Goal: Task Accomplishment & Management: Manage account settings

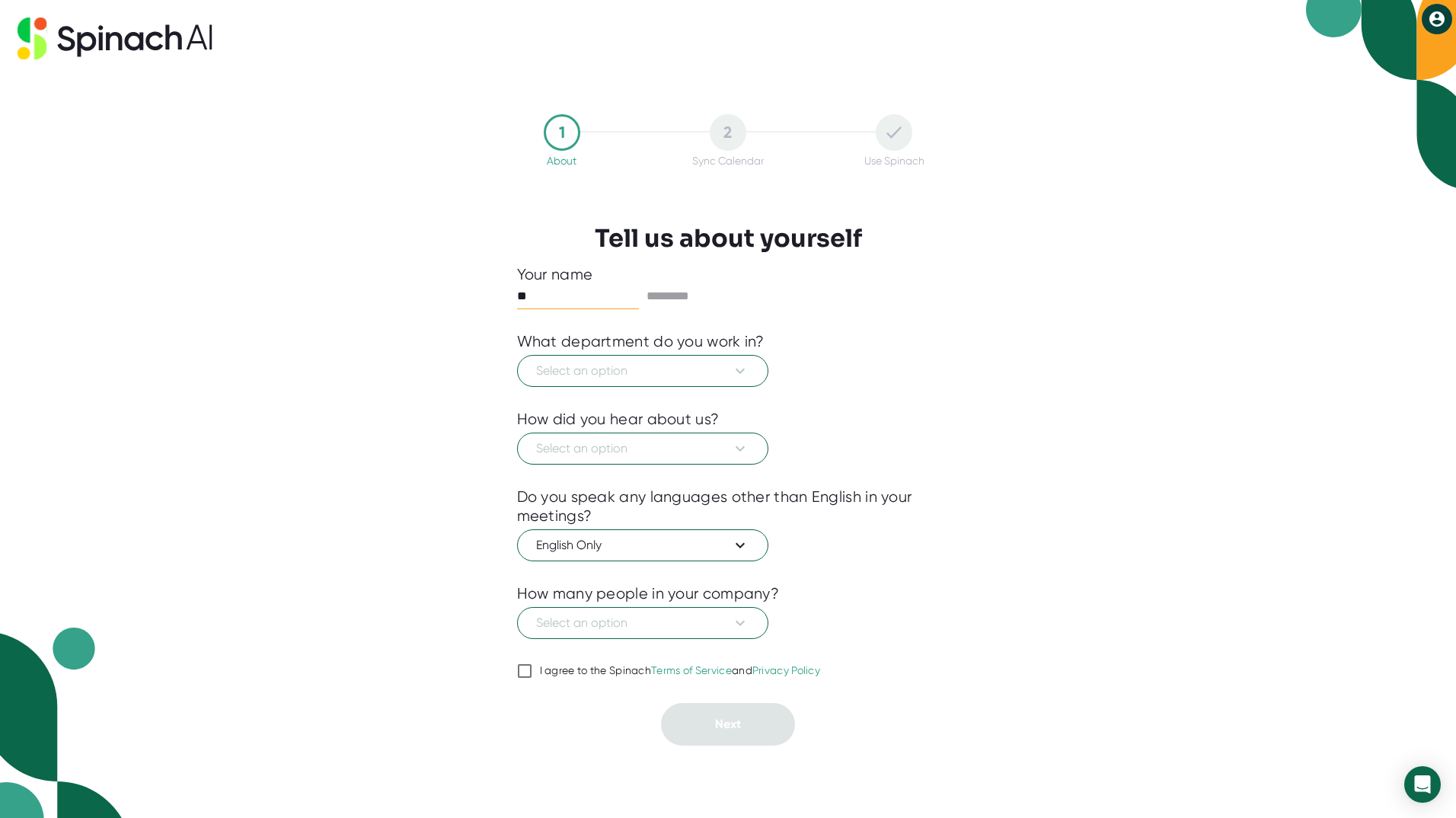
type input "*"
type input "*****"
type input "******"
click at [658, 369] on span "Select an option" at bounding box center [642, 371] width 213 height 18
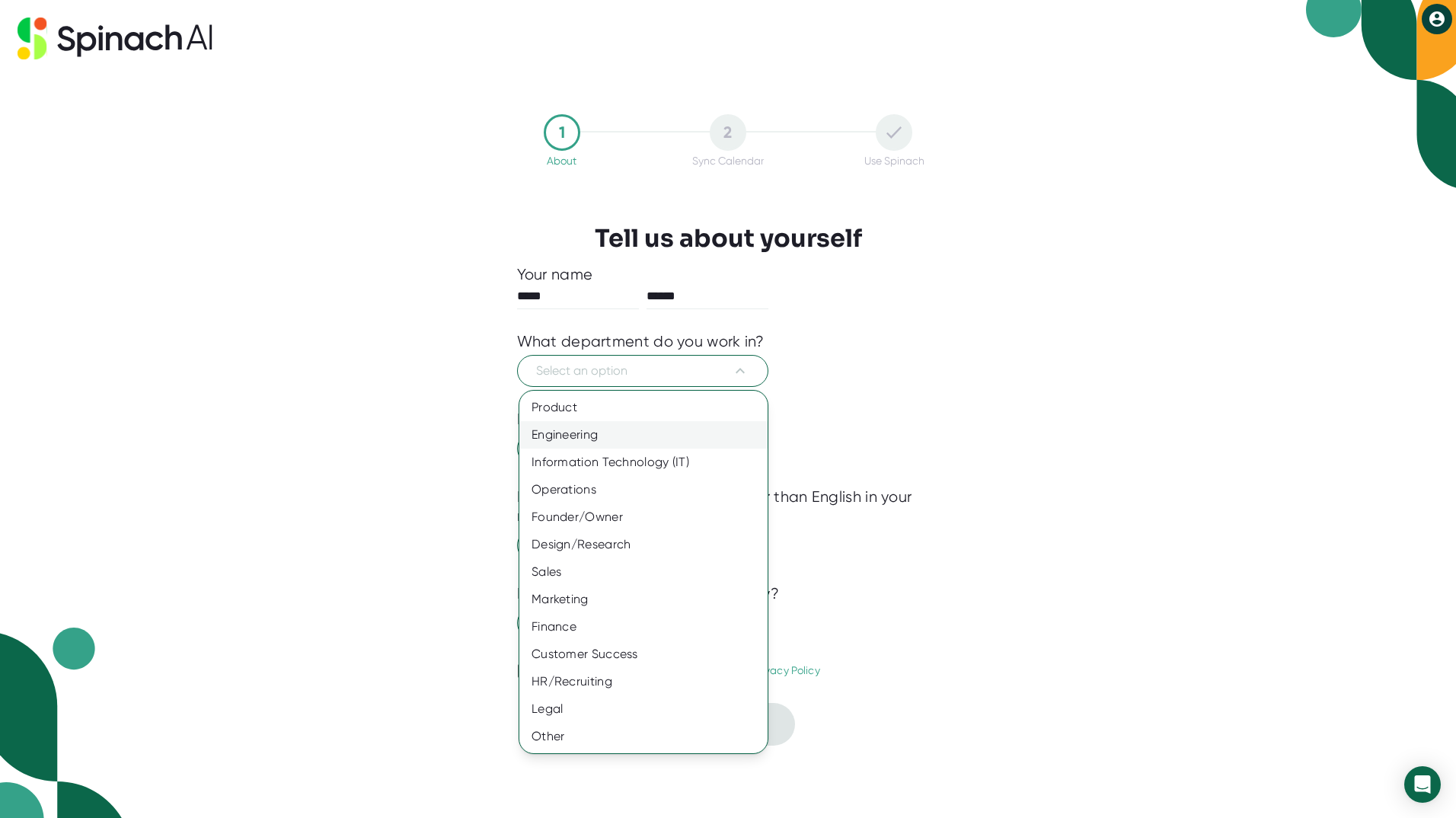
click at [618, 435] on div "Engineering" at bounding box center [643, 434] width 248 height 28
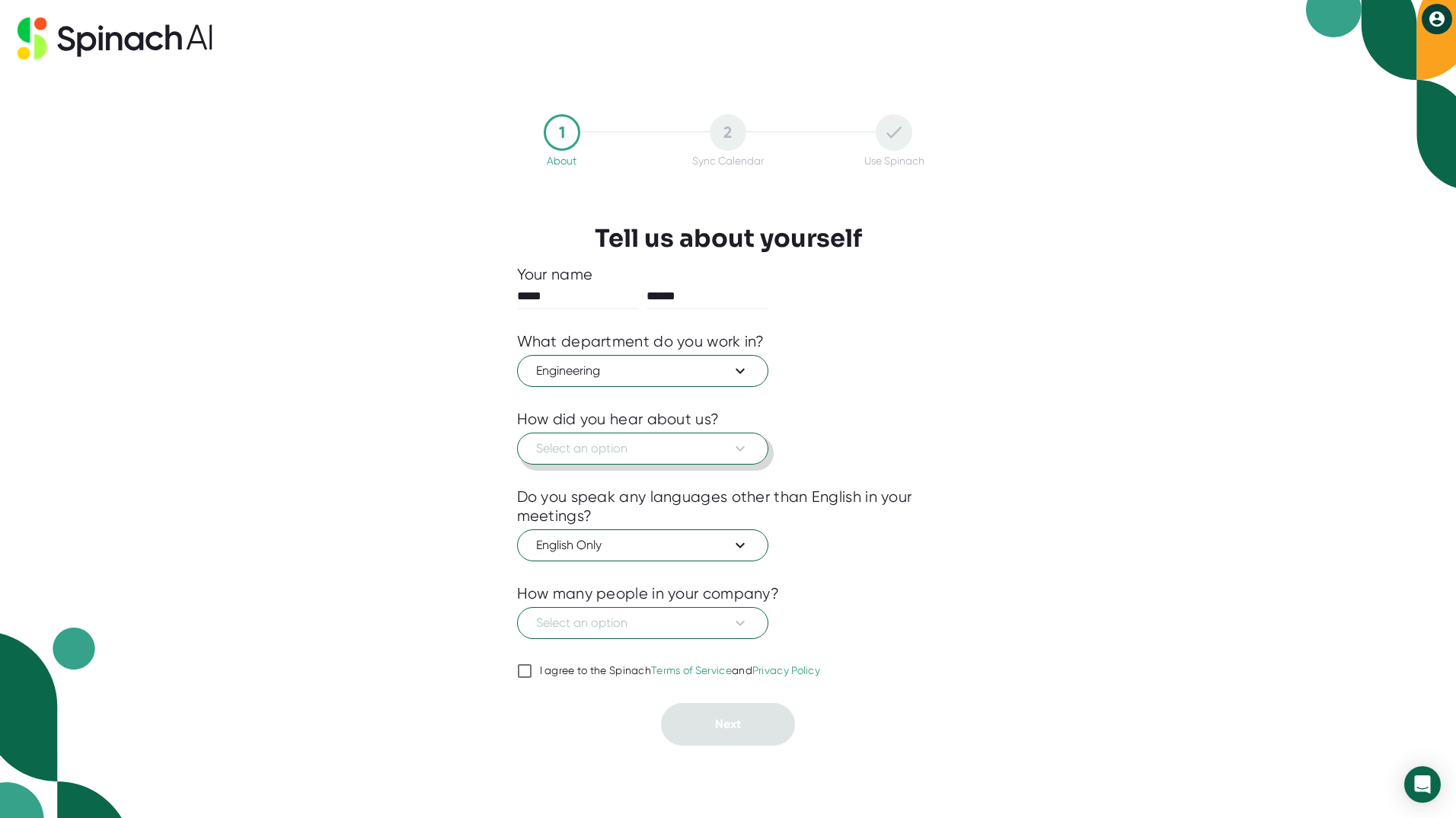
click at [635, 450] on span "Select an option" at bounding box center [642, 449] width 213 height 18
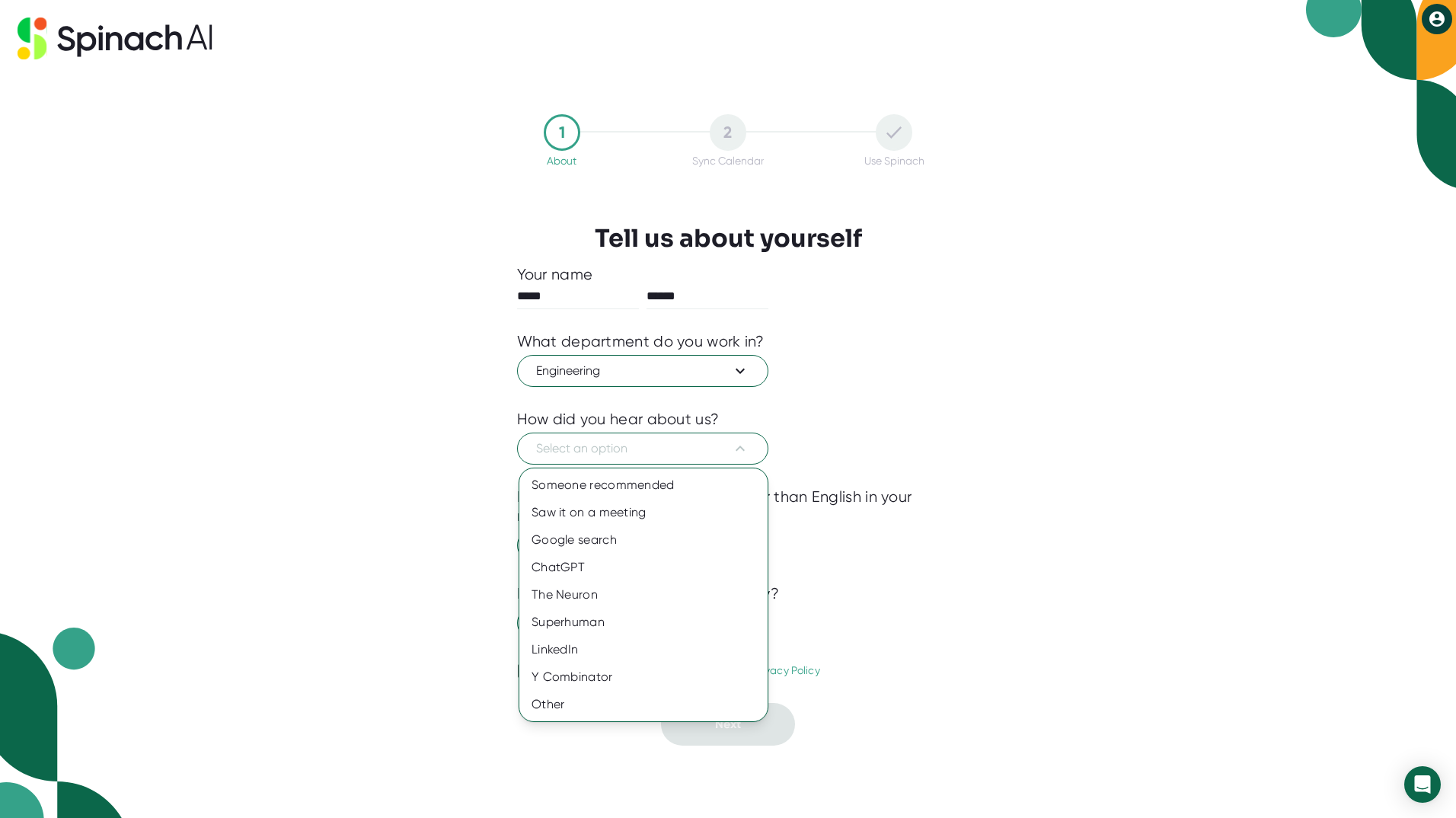
click at [885, 421] on div at bounding box center [728, 409] width 1456 height 818
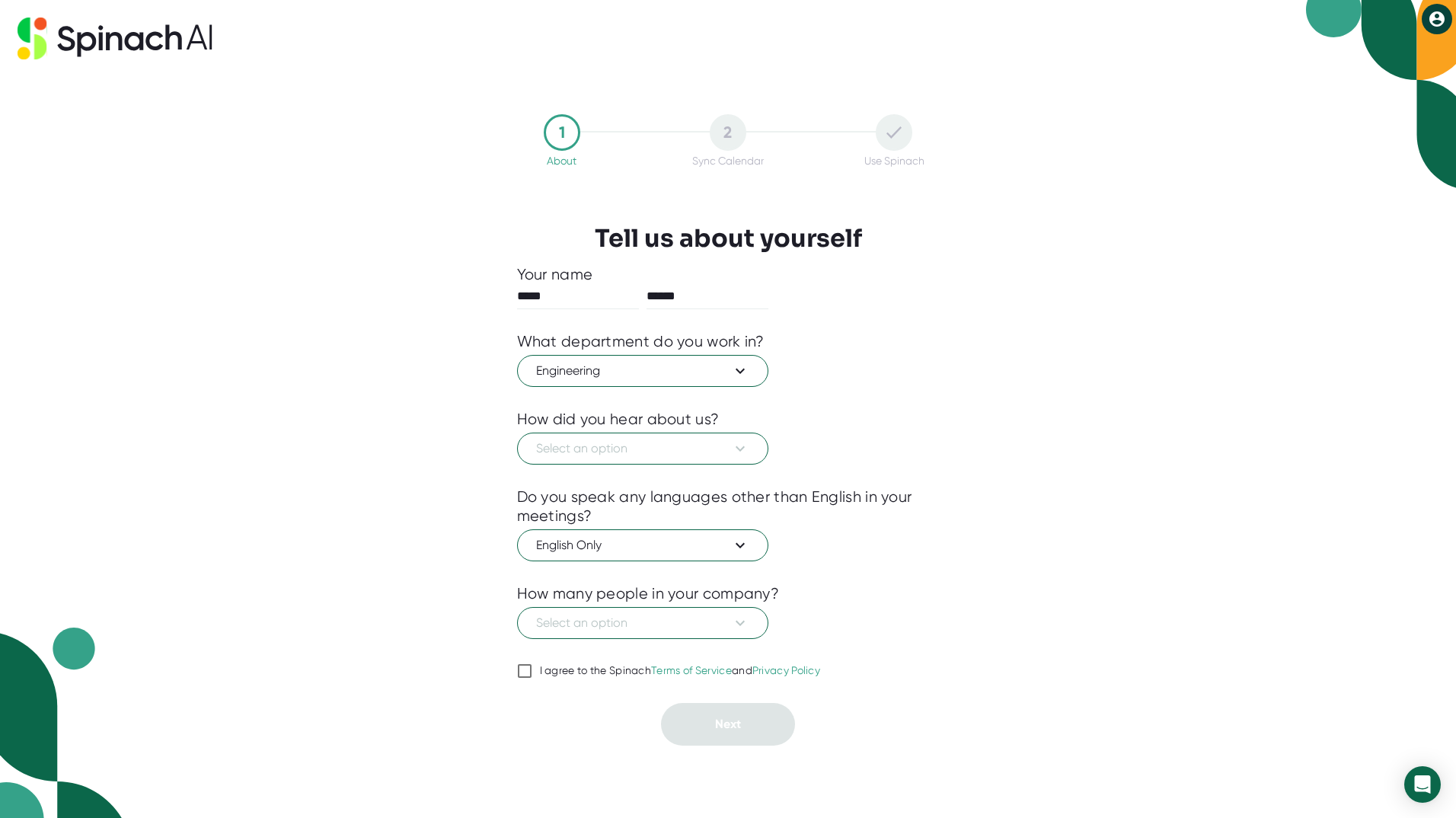
click at [520, 671] on input "I agree to the Spinach Terms of Service and Privacy Policy" at bounding box center [525, 671] width 15 height 18
checkbox input "true"
click at [648, 634] on button "Select an option" at bounding box center [642, 623] width 251 height 32
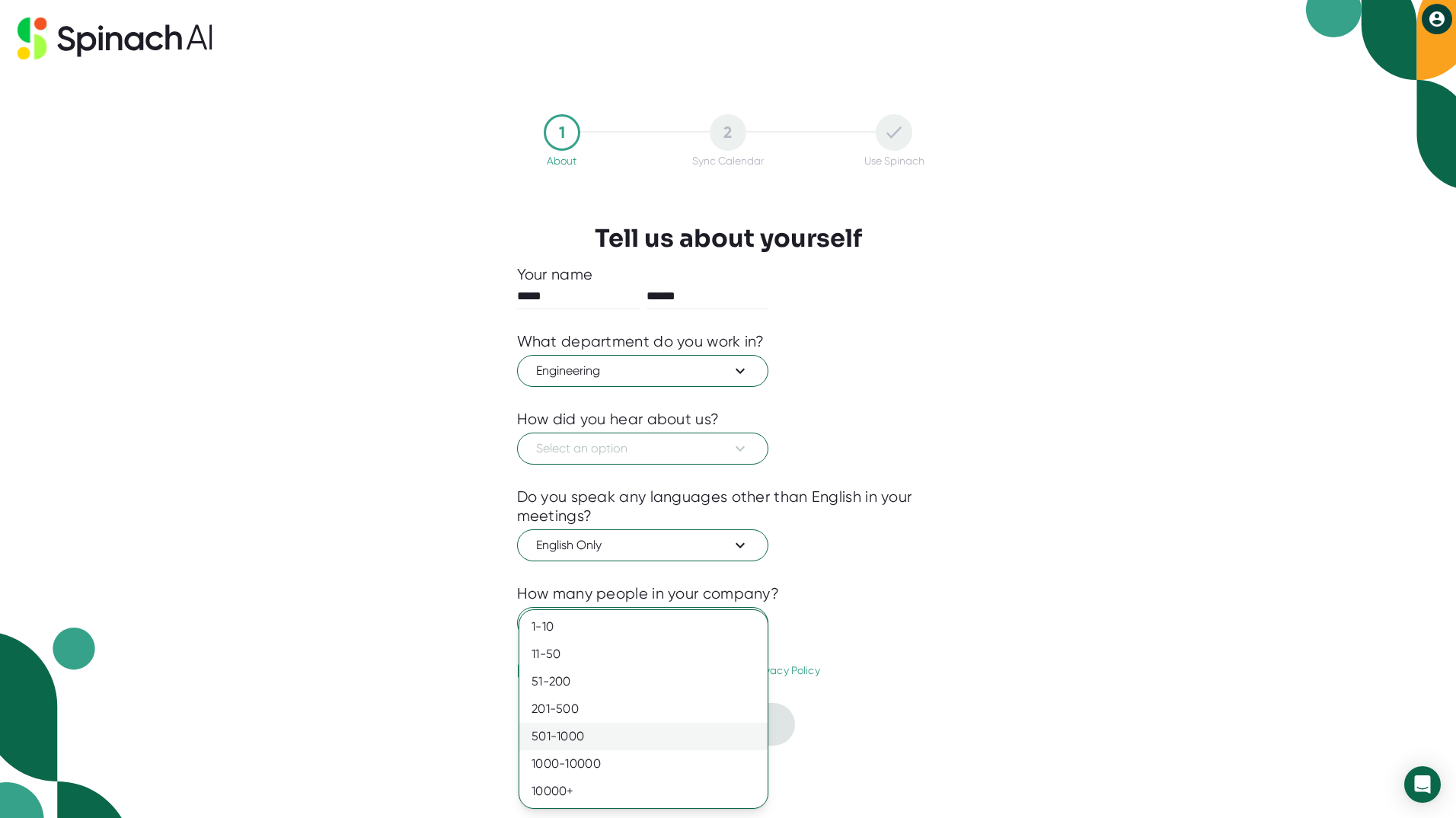
click at [578, 737] on div "501-1000" at bounding box center [643, 736] width 248 height 28
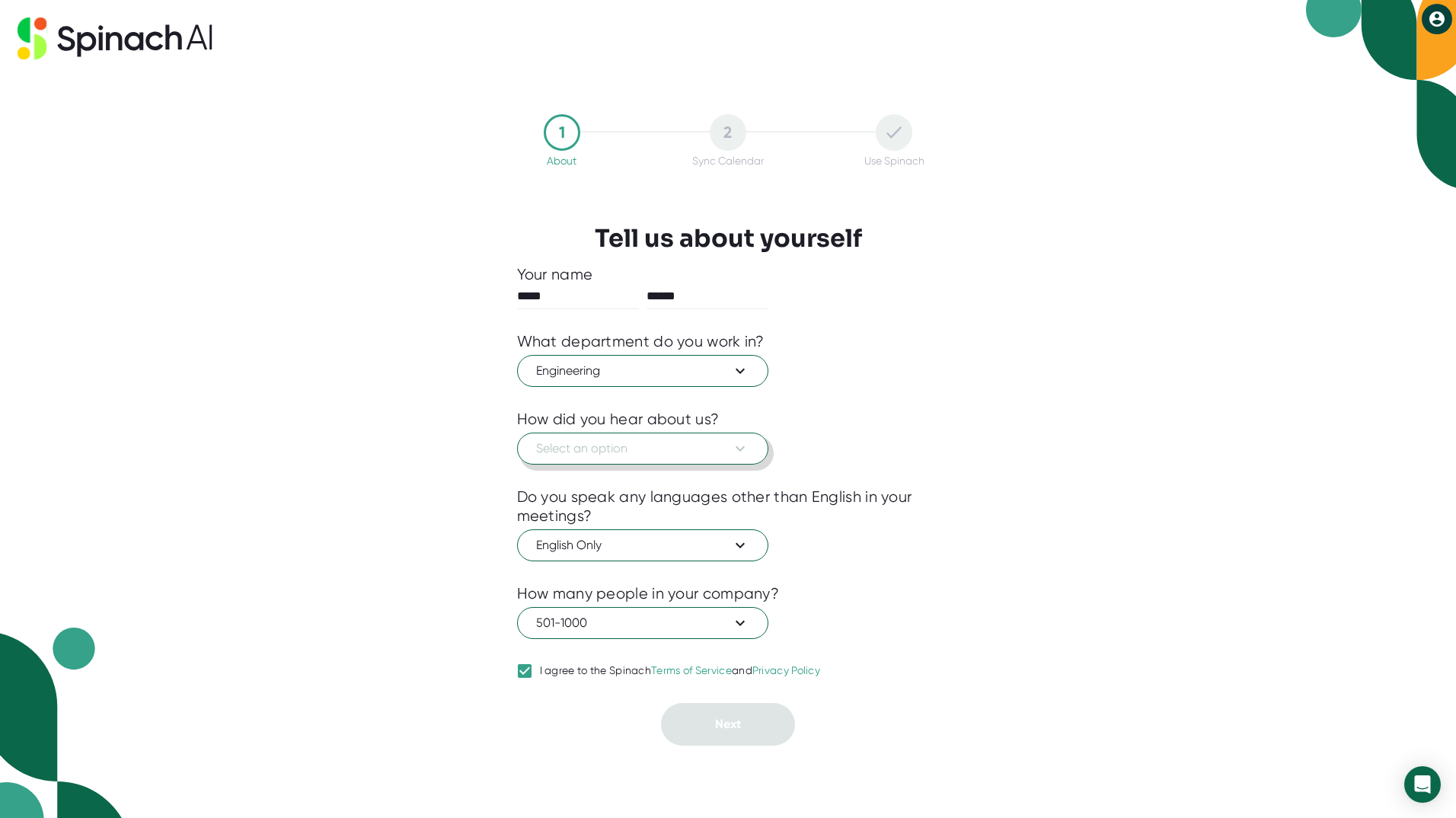
click at [696, 456] on span "Select an option" at bounding box center [642, 449] width 213 height 18
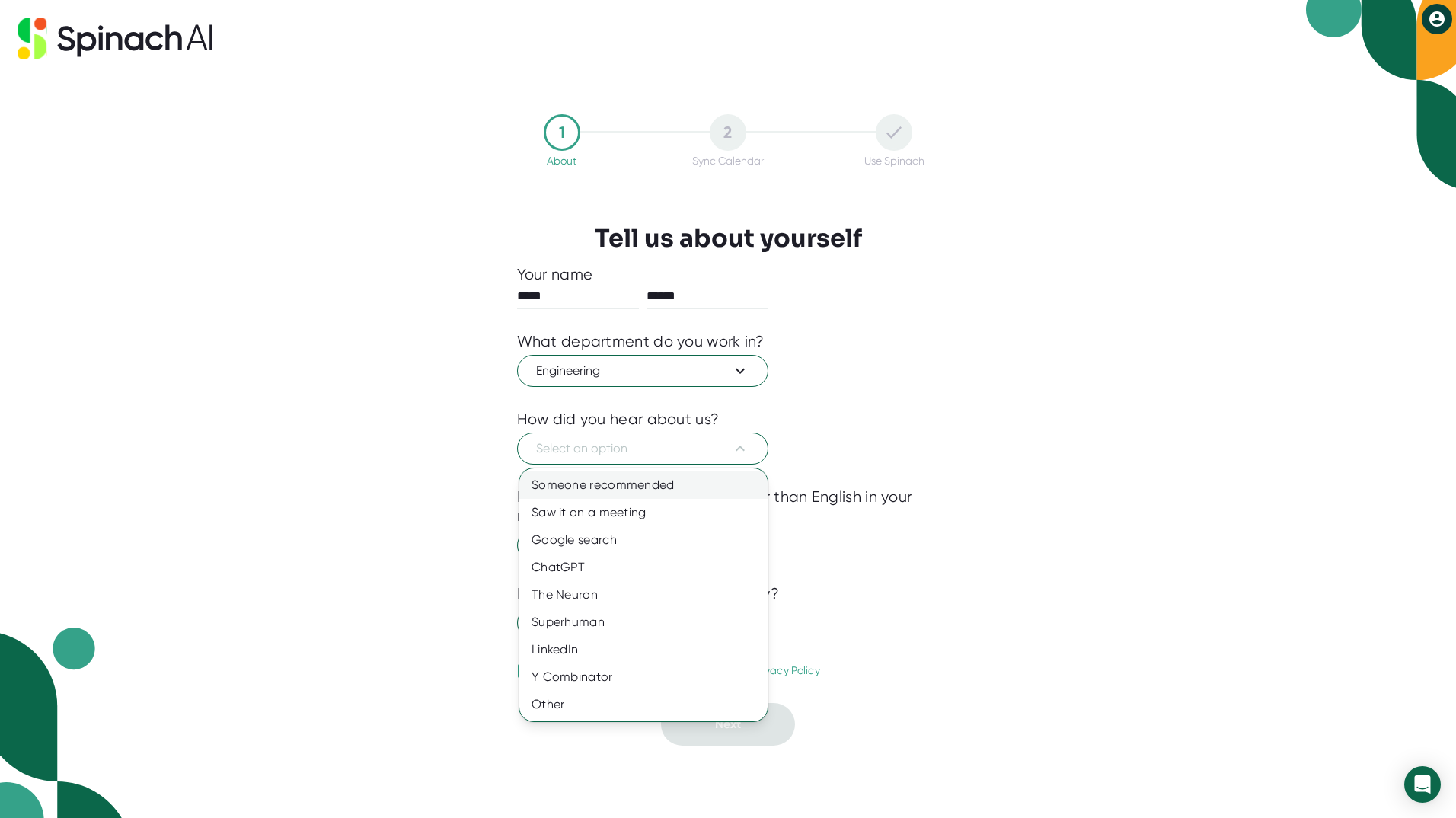
click at [623, 488] on div "Someone recommended" at bounding box center [643, 485] width 248 height 28
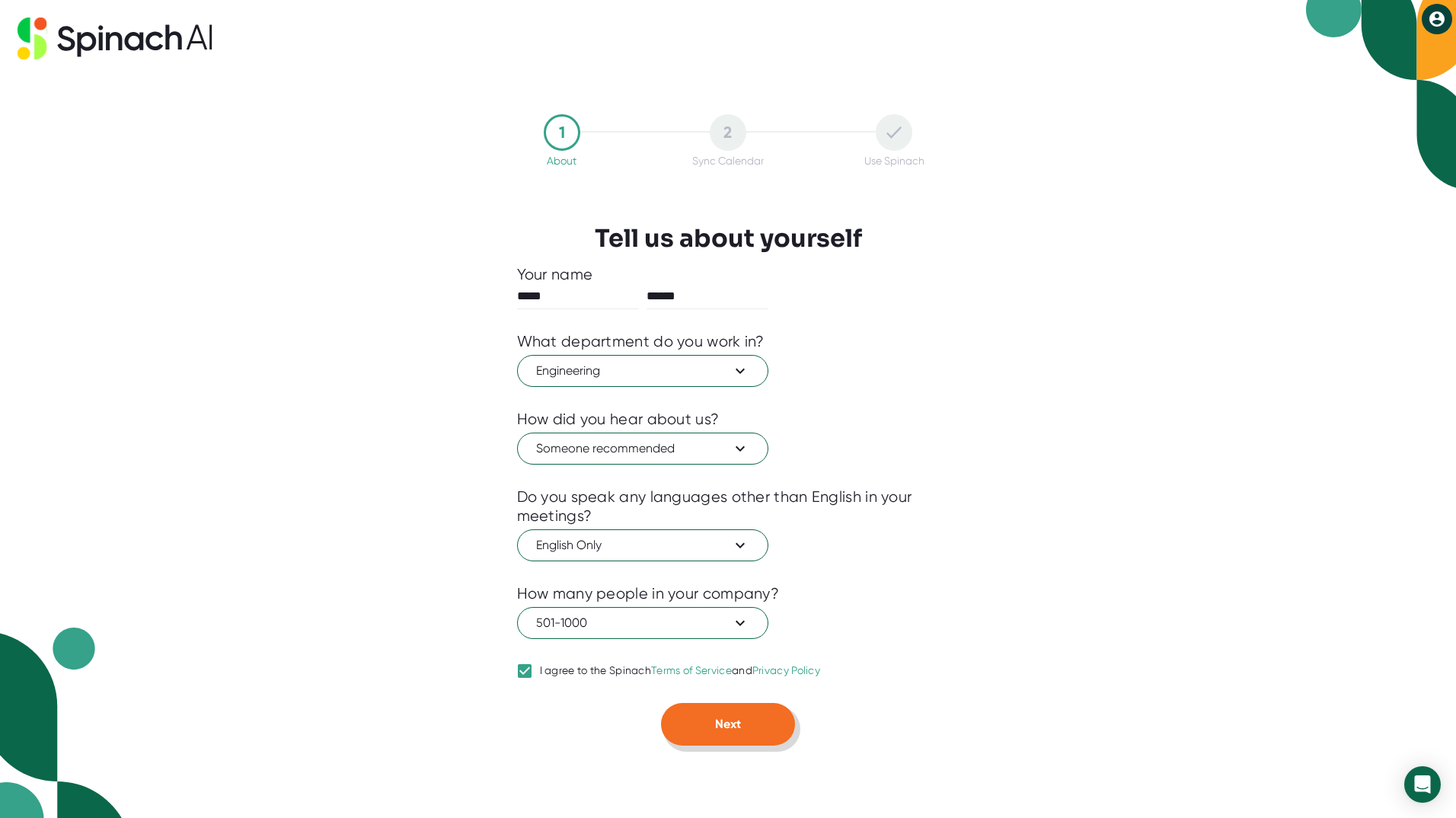
click at [721, 724] on span "Next" at bounding box center [728, 724] width 26 height 14
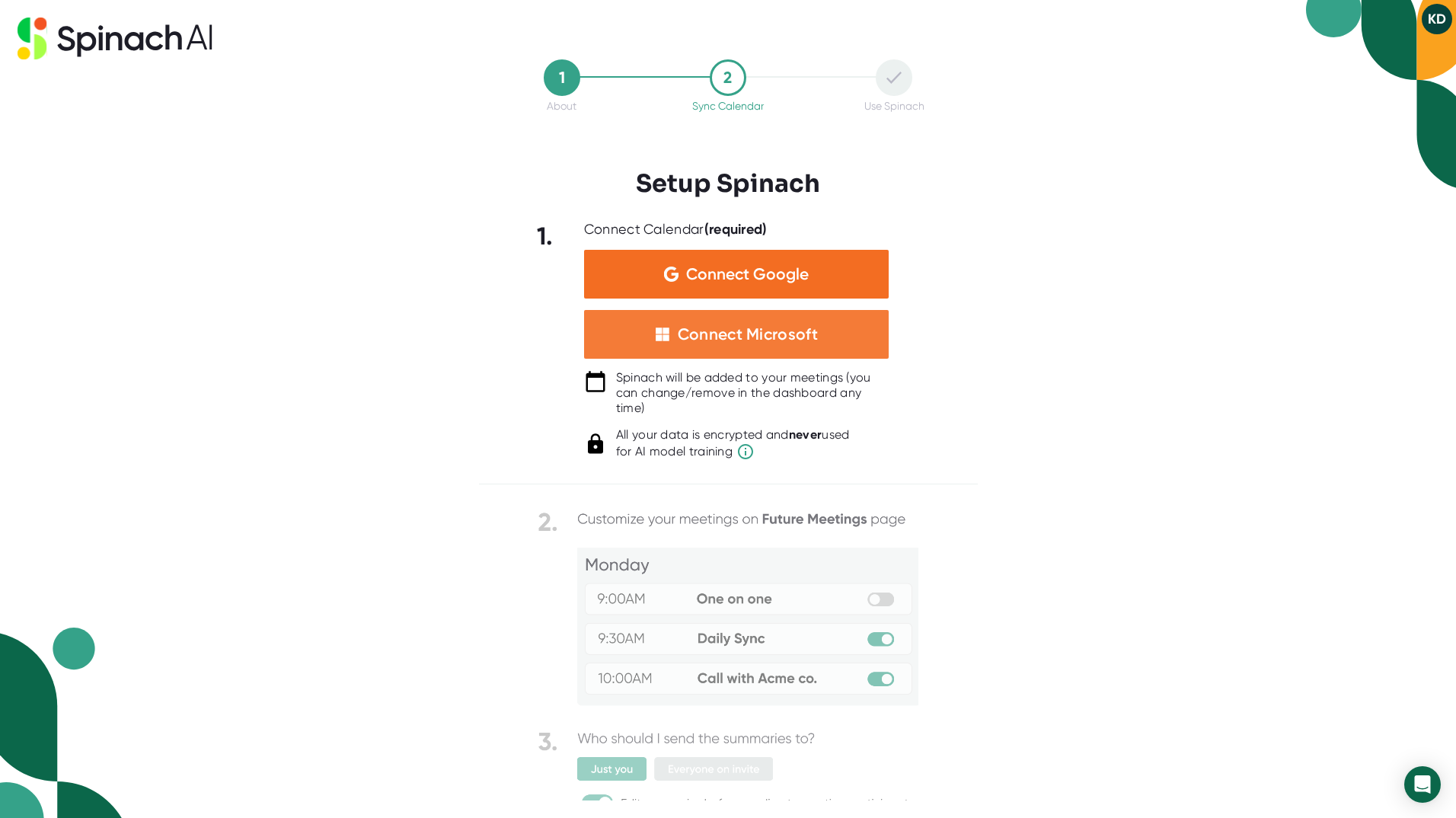
click at [812, 341] on div "Connect Microsoft" at bounding box center [748, 334] width 140 height 20
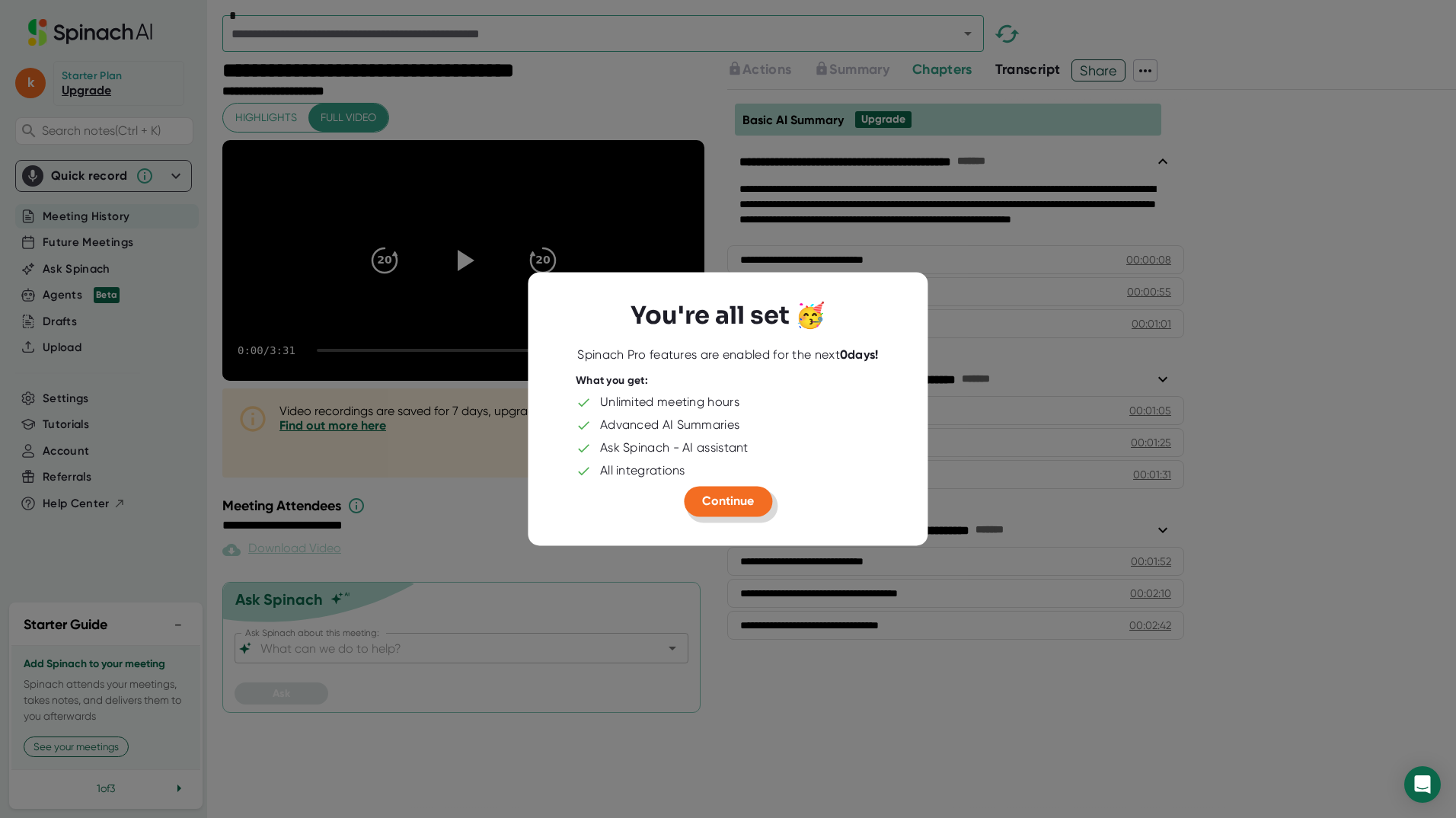
click at [723, 503] on span "Continue" at bounding box center [728, 501] width 52 height 14
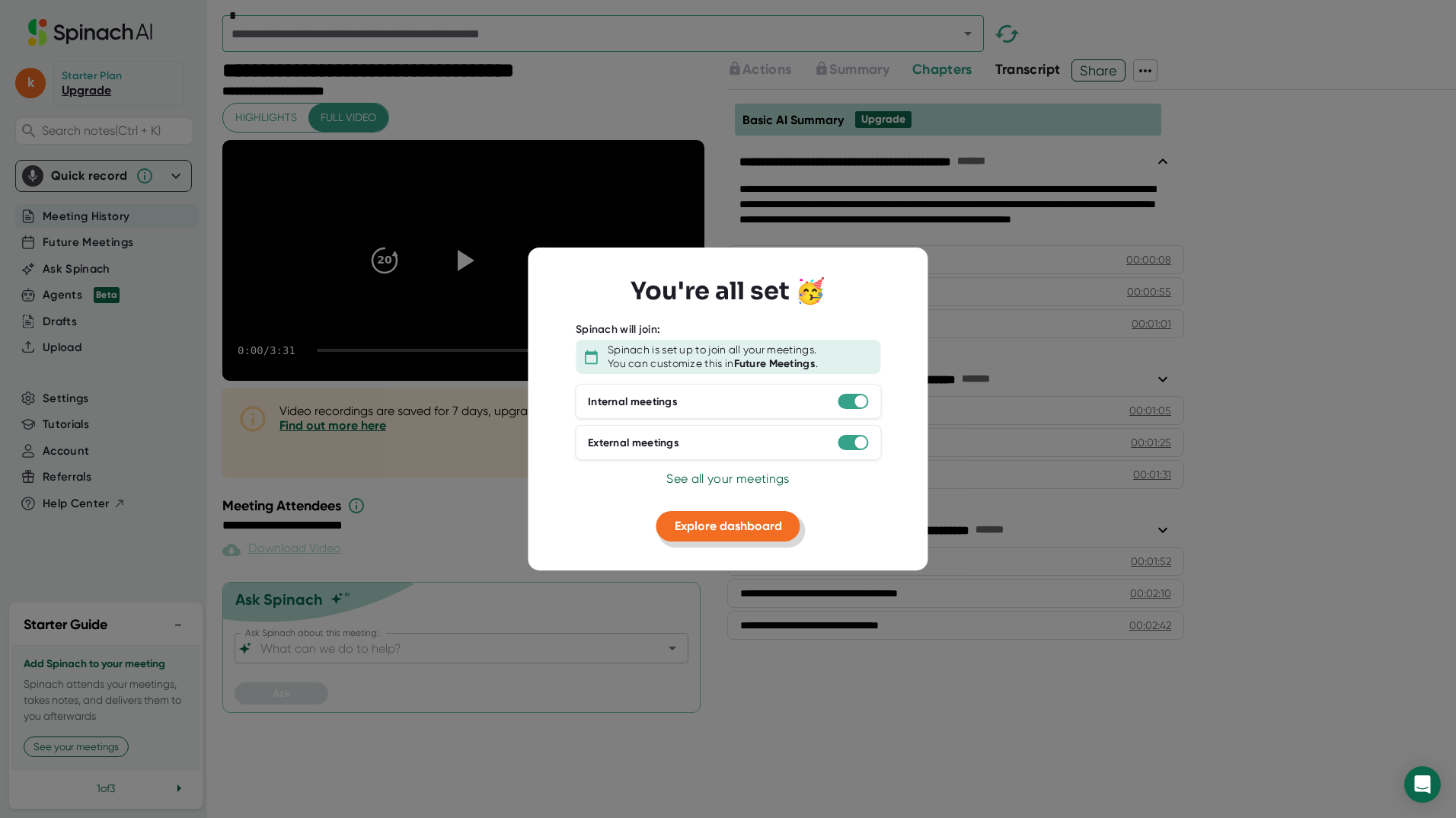
click at [743, 530] on span "Explore dashboard" at bounding box center [728, 526] width 108 height 14
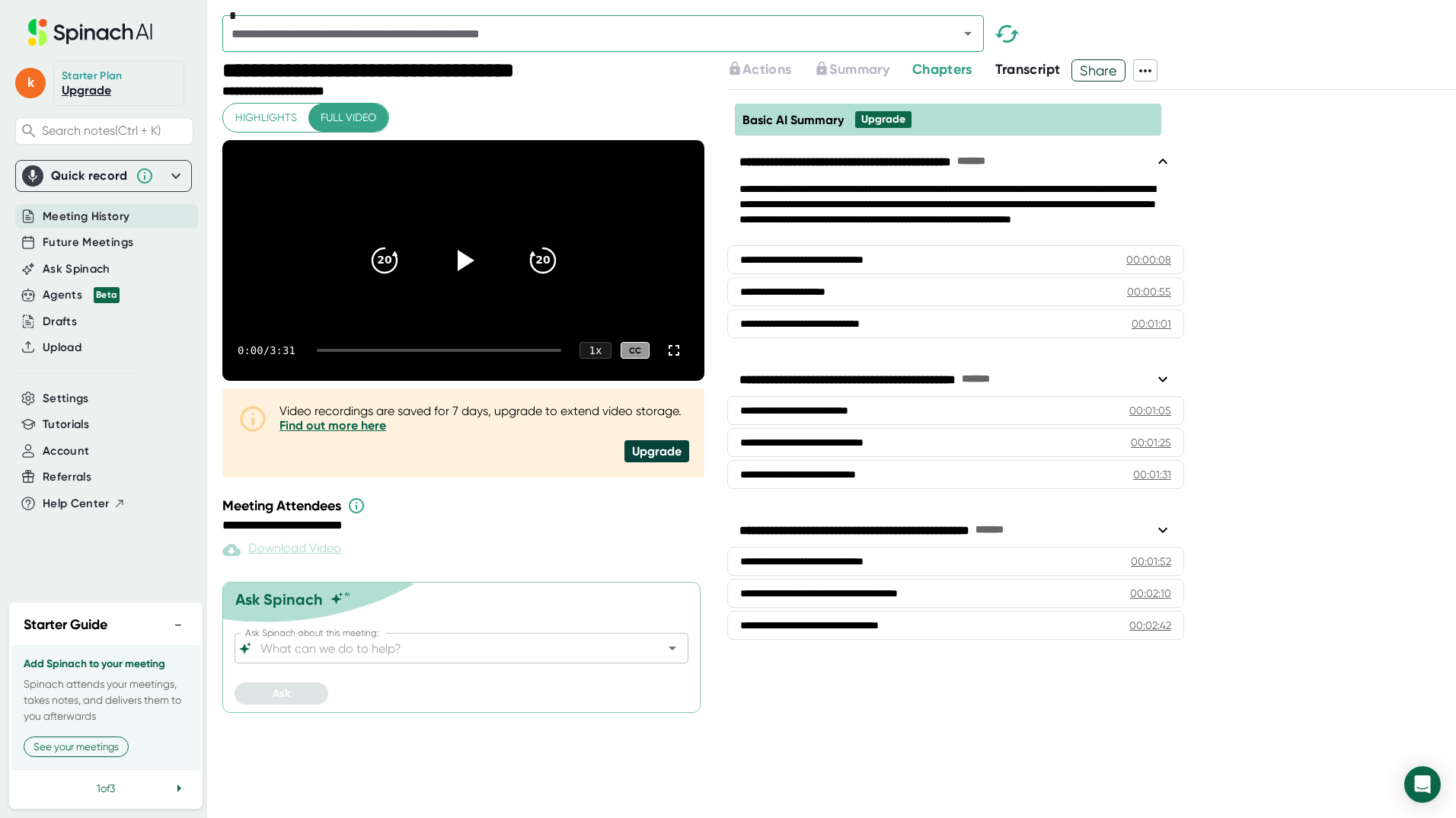
click at [28, 30] on icon at bounding box center [89, 33] width 203 height 27
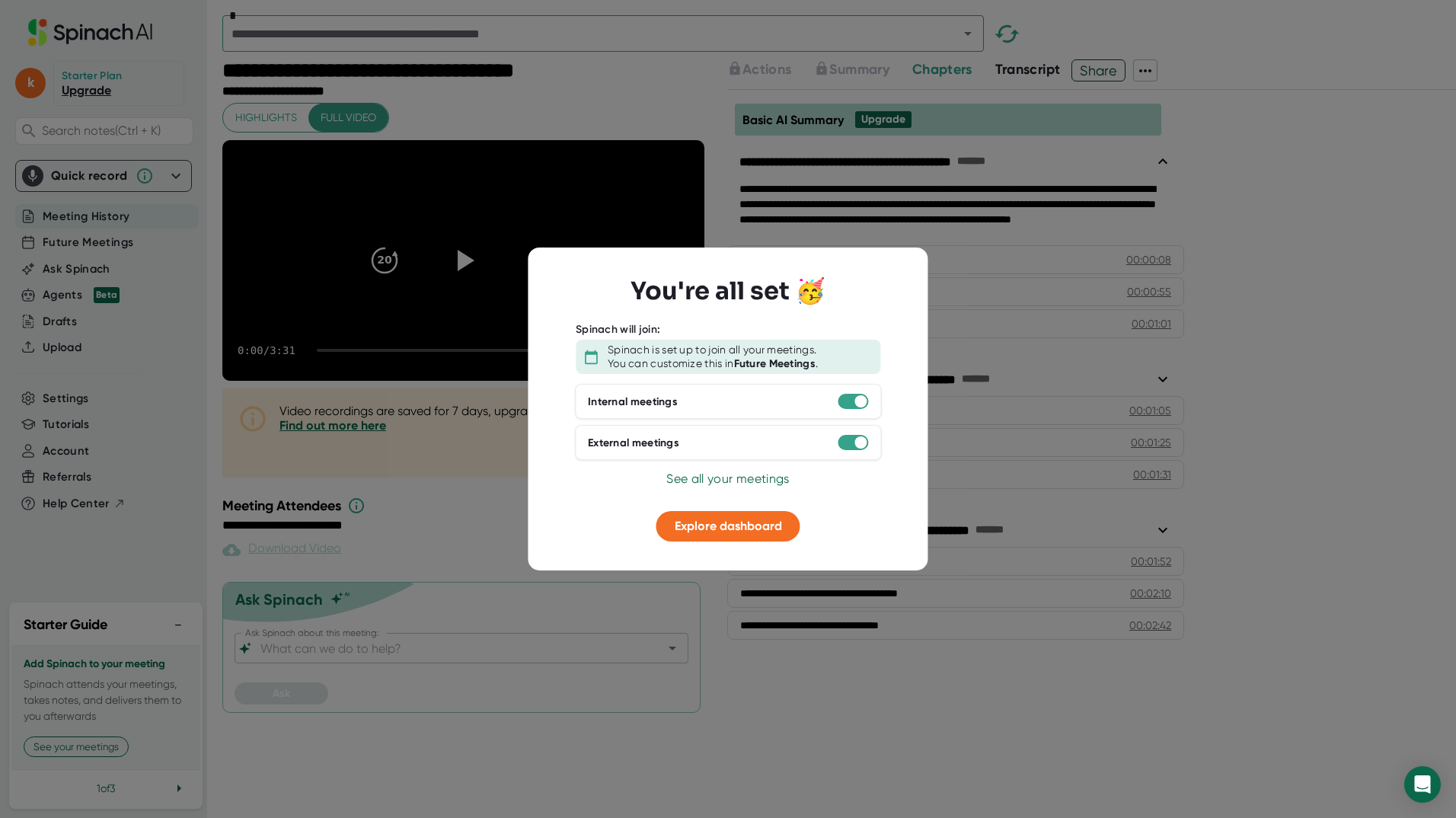
click at [713, 473] on span "See all your meetings" at bounding box center [728, 478] width 123 height 14
